Goal: Check status: Check status

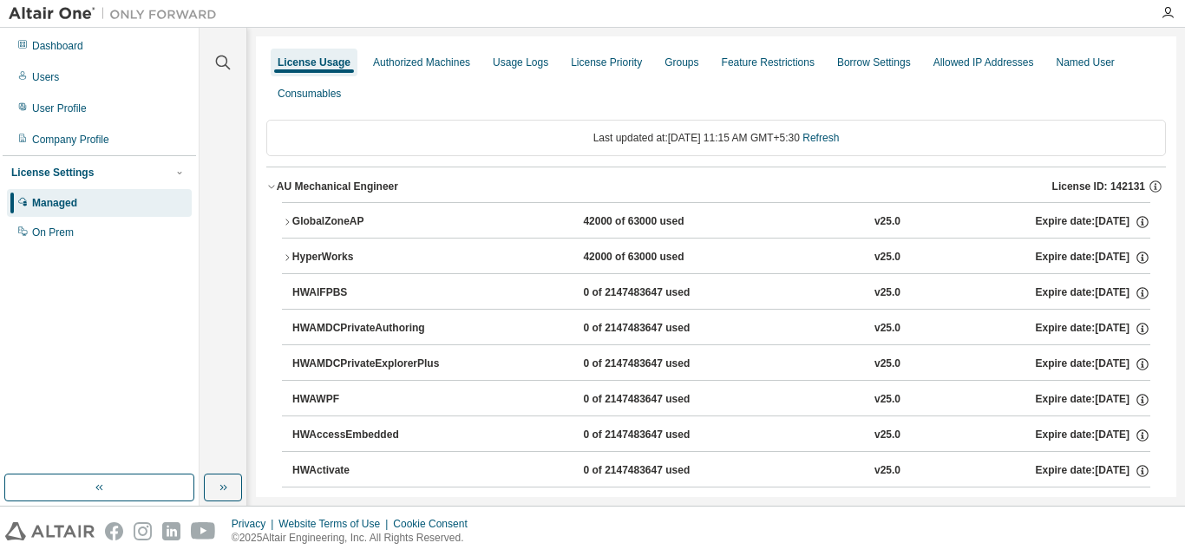
click at [323, 226] on div "GlobalZoneAP" at bounding box center [370, 222] width 156 height 16
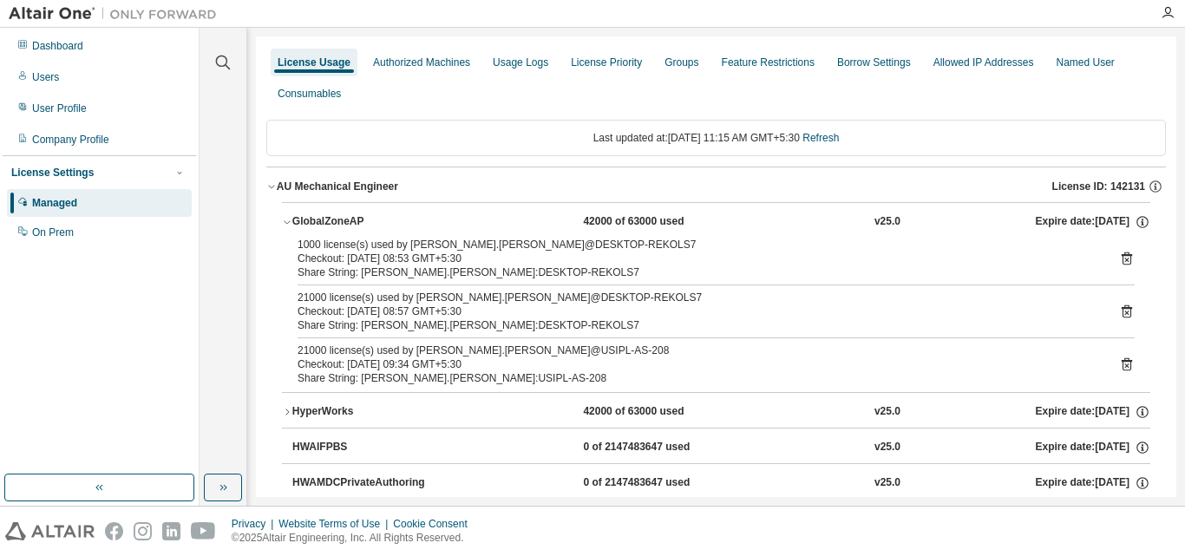
click at [942, 0] on div at bounding box center [687, 13] width 924 height 27
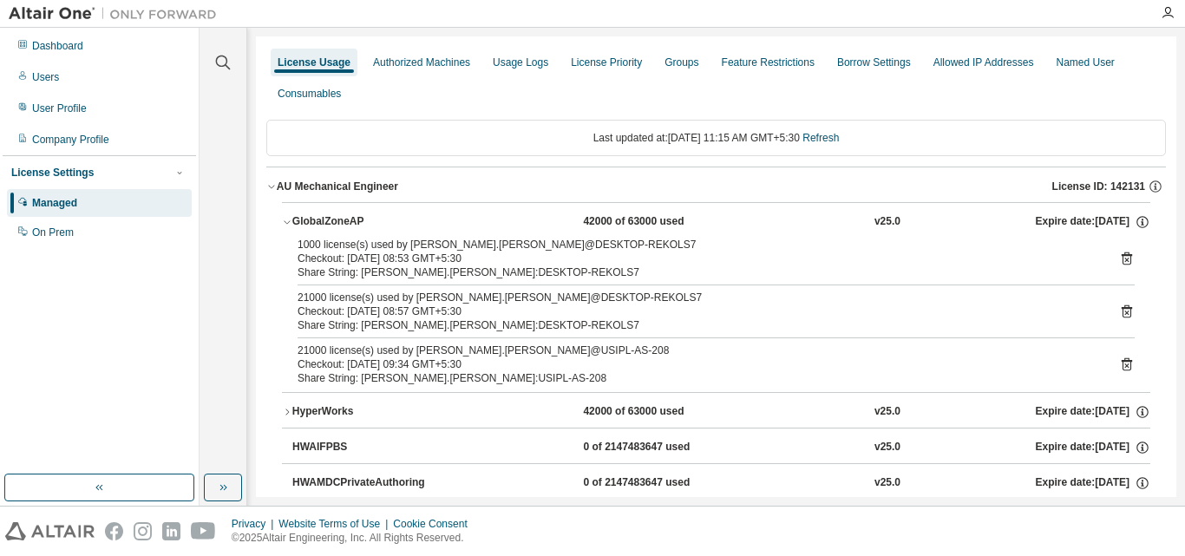
click at [942, 0] on div at bounding box center [687, 13] width 924 height 27
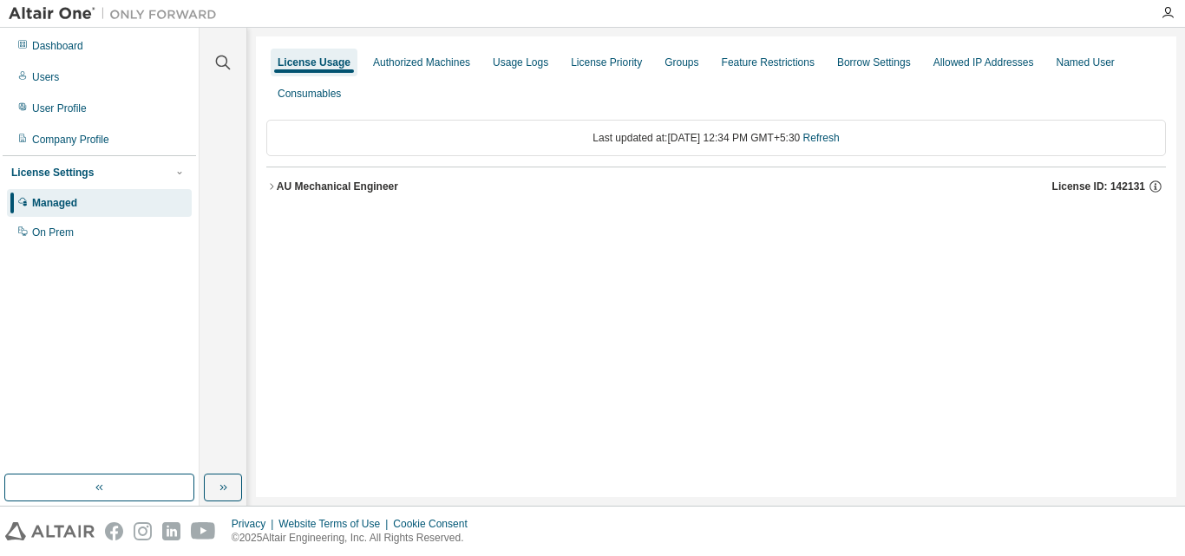
click at [335, 185] on div "AU Mechanical Engineer" at bounding box center [337, 187] width 121 height 14
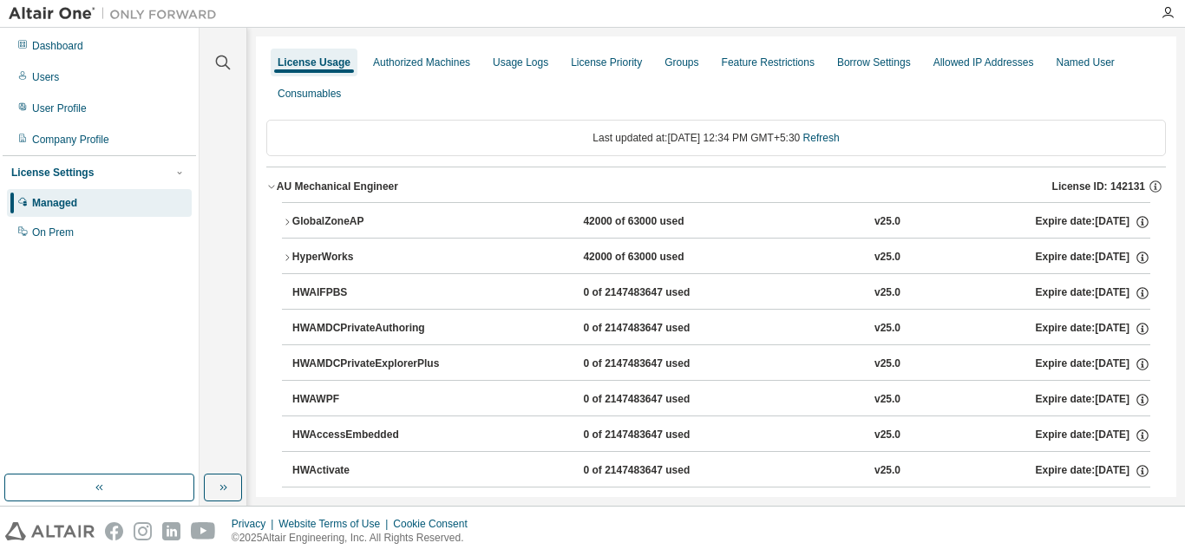
click at [319, 216] on div "GlobalZoneAP" at bounding box center [370, 222] width 156 height 16
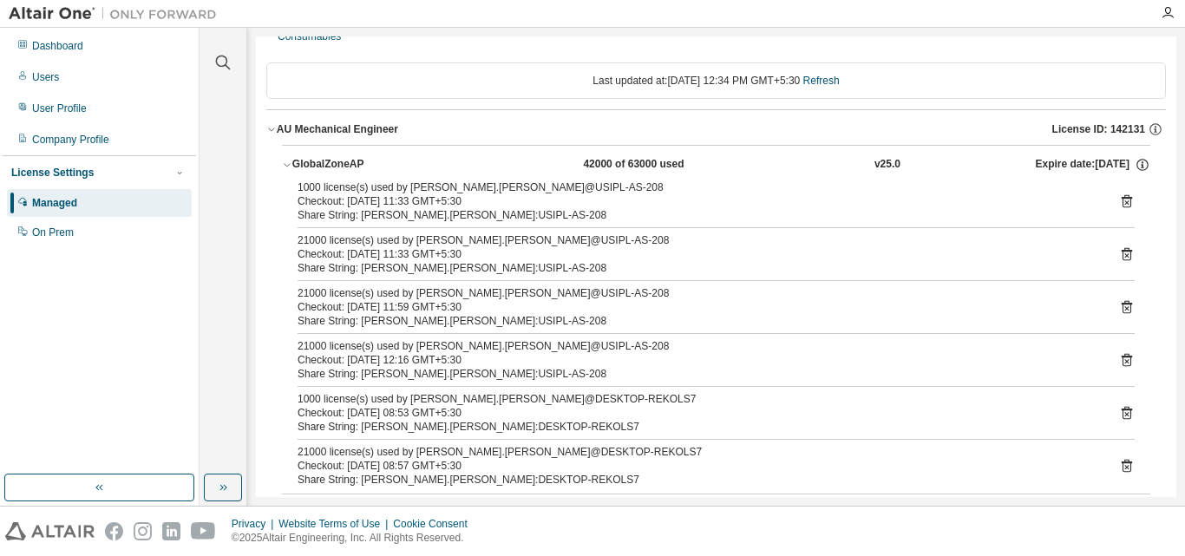
scroll to position [87, 0]
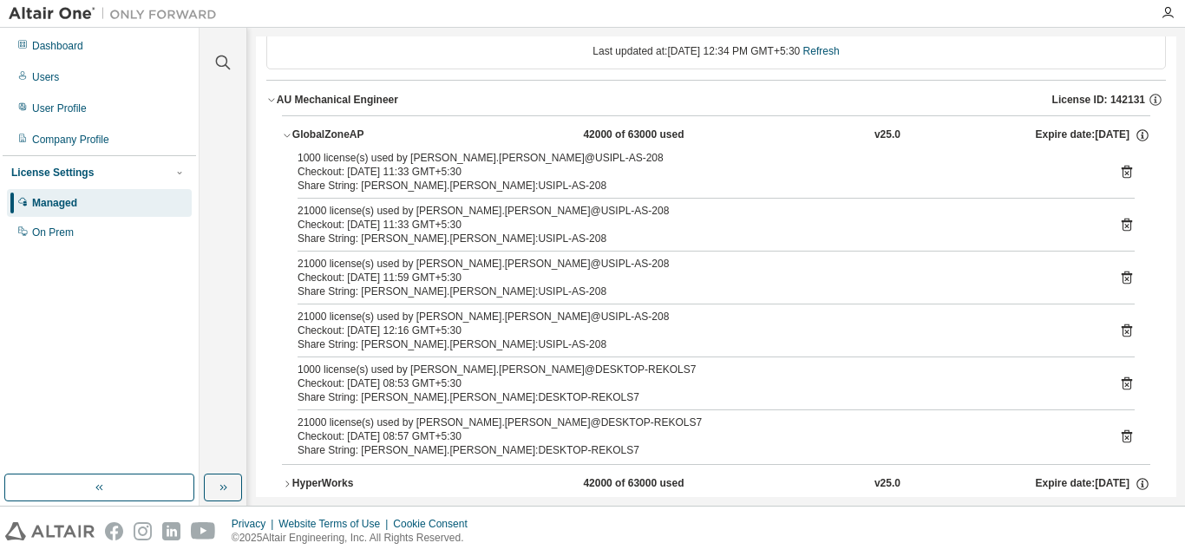
click at [298, 127] on button "GlobalZoneAP 42000 of 63000 used v25.0 Expire date: [DATE]" at bounding box center [716, 135] width 868 height 38
